Goal: Information Seeking & Learning: Understand process/instructions

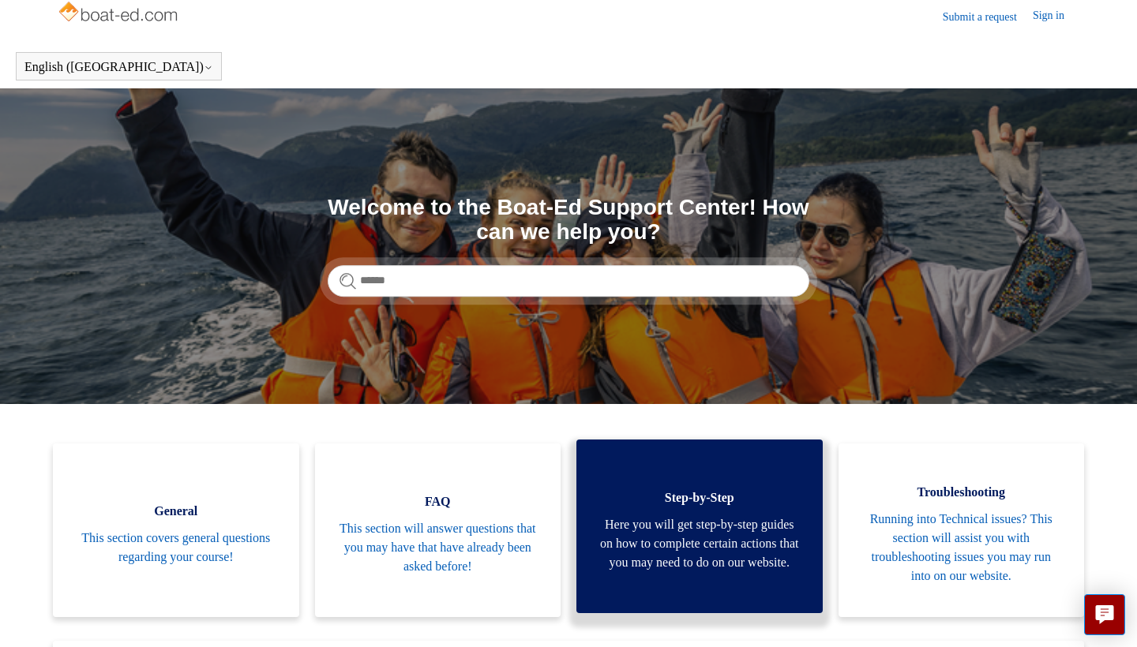
scroll to position [15, 0]
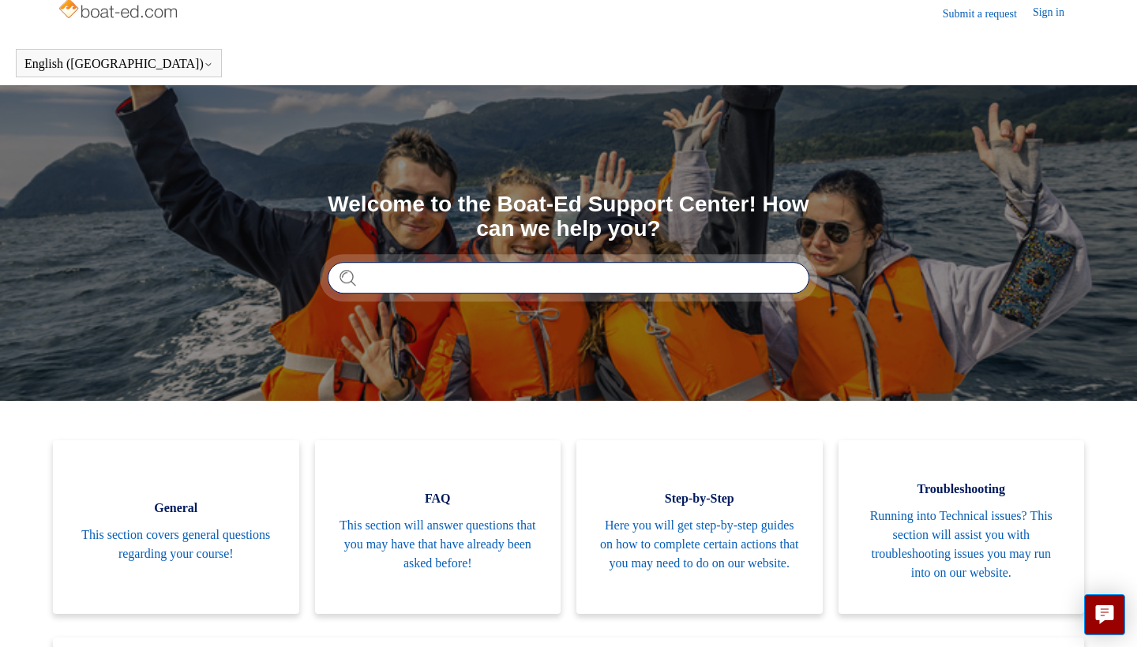
click at [428, 276] on input "Search" at bounding box center [569, 278] width 482 height 32
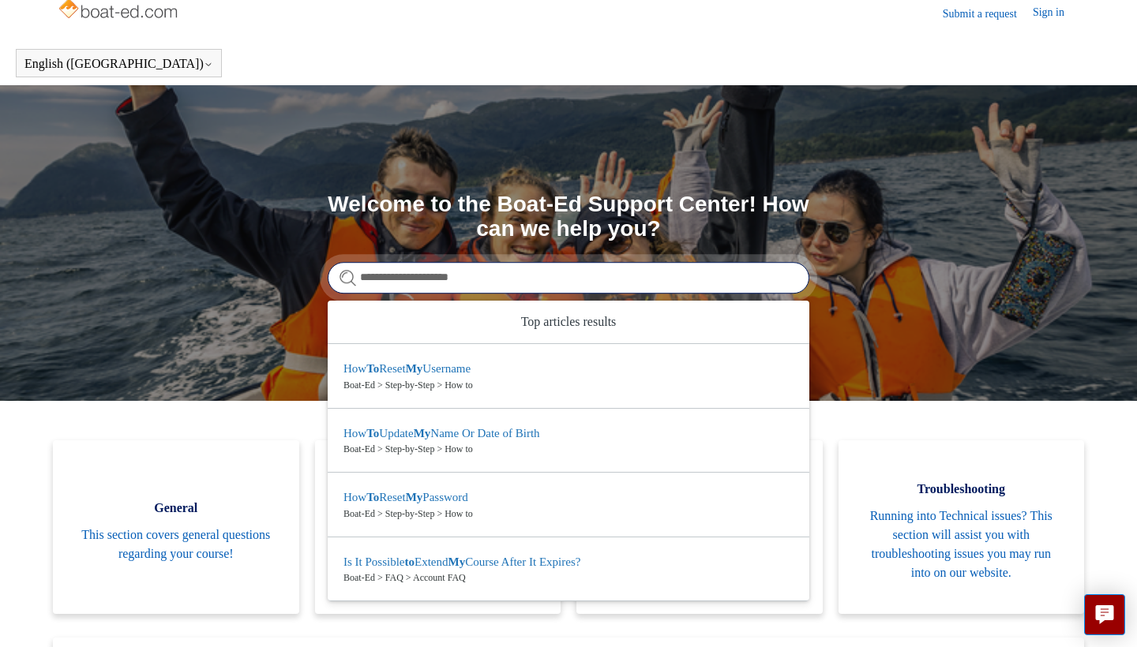
type input "**********"
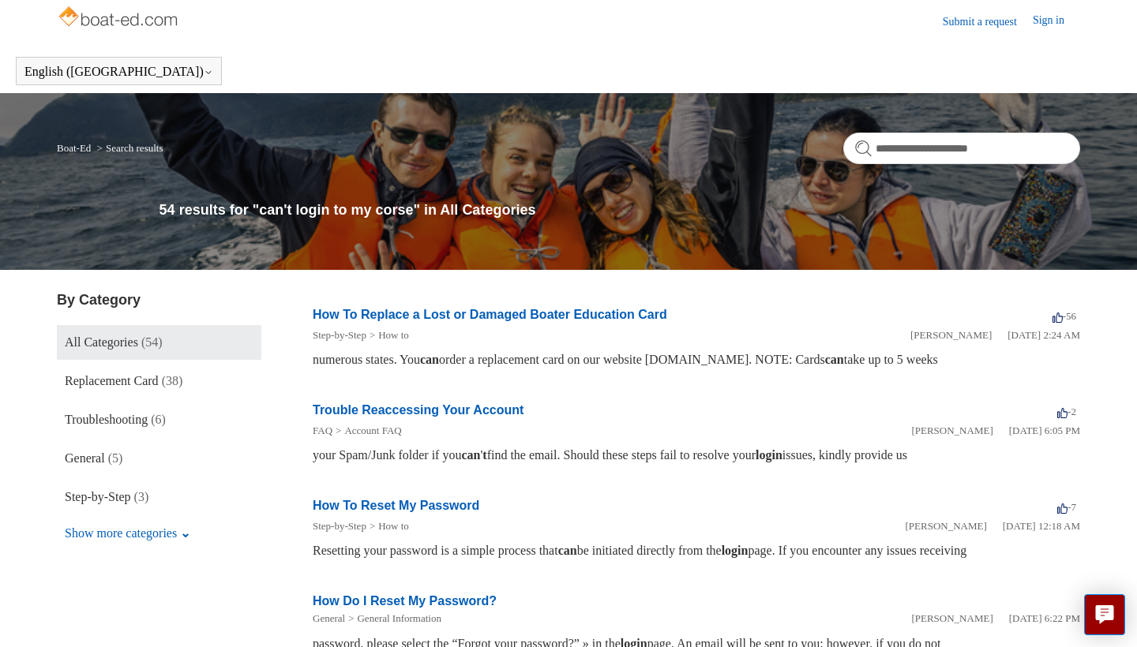
scroll to position [10, 0]
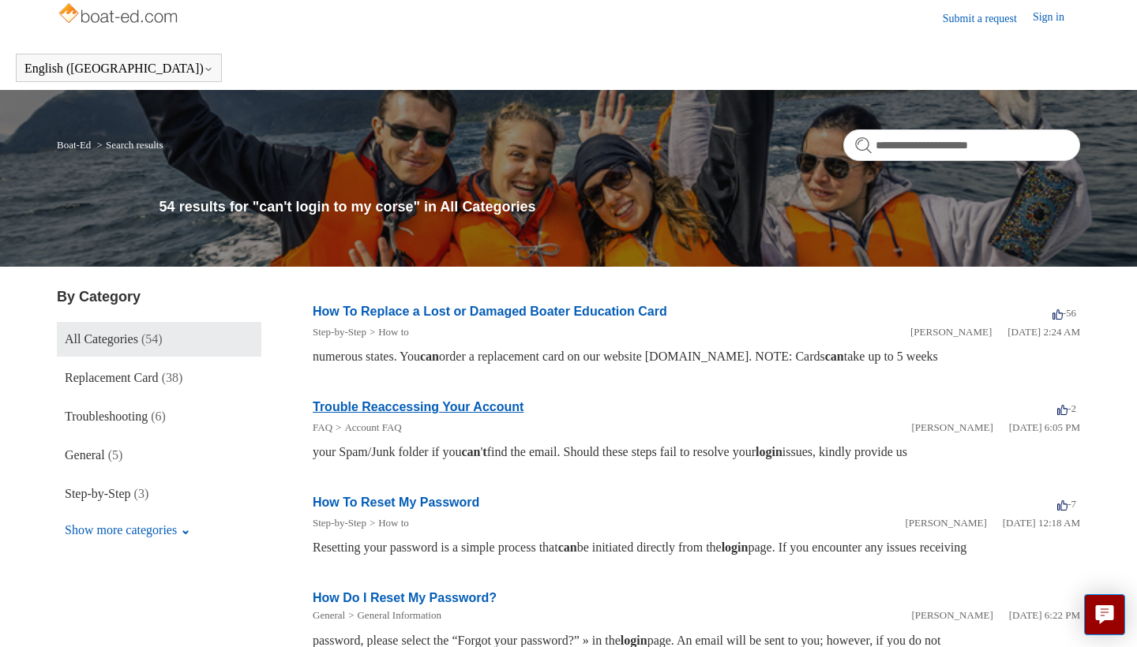
click at [463, 405] on link "Trouble Reaccessing Your Account" at bounding box center [418, 406] width 211 height 13
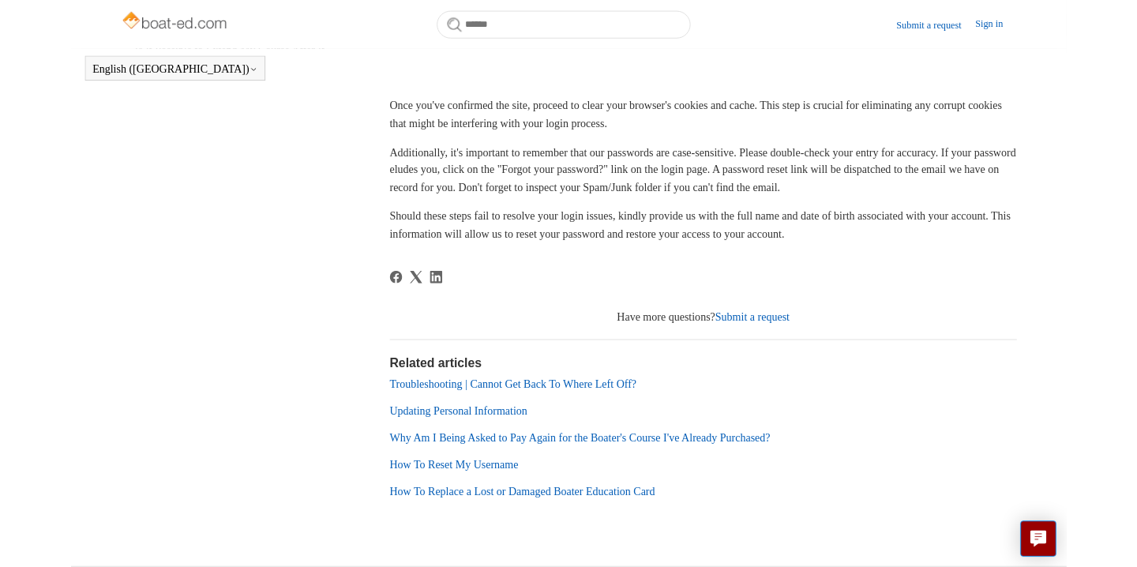
scroll to position [341, 0]
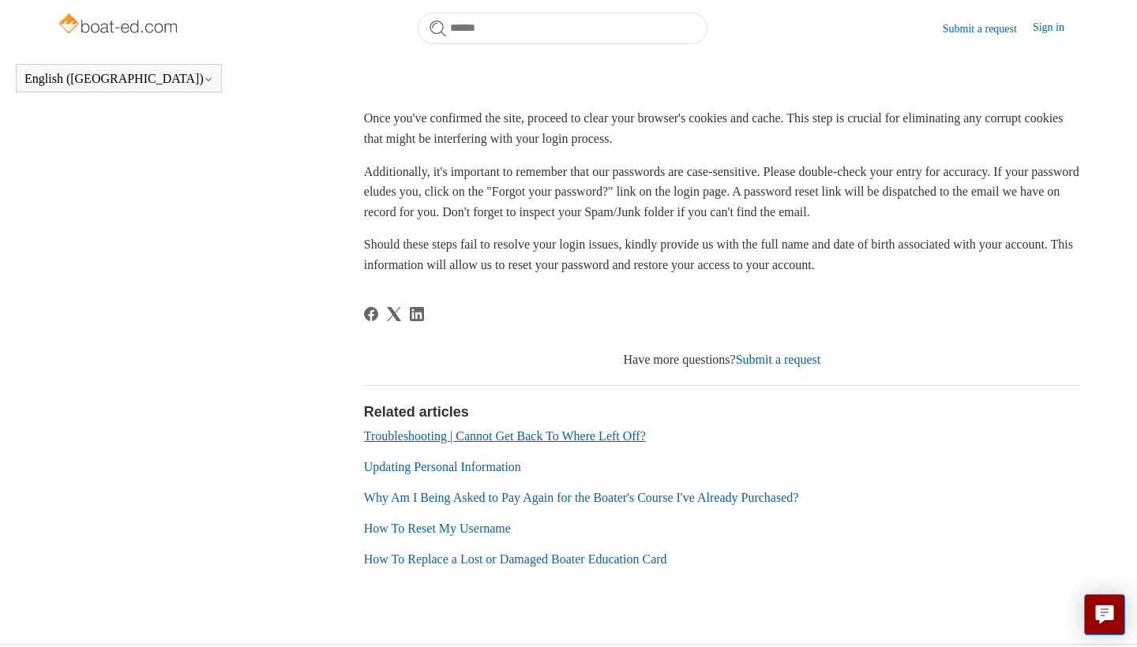
click at [532, 435] on link "Troubleshooting | Cannot Get Back To Where Left Off?" at bounding box center [505, 436] width 282 height 13
